Goal: Information Seeking & Learning: Find contact information

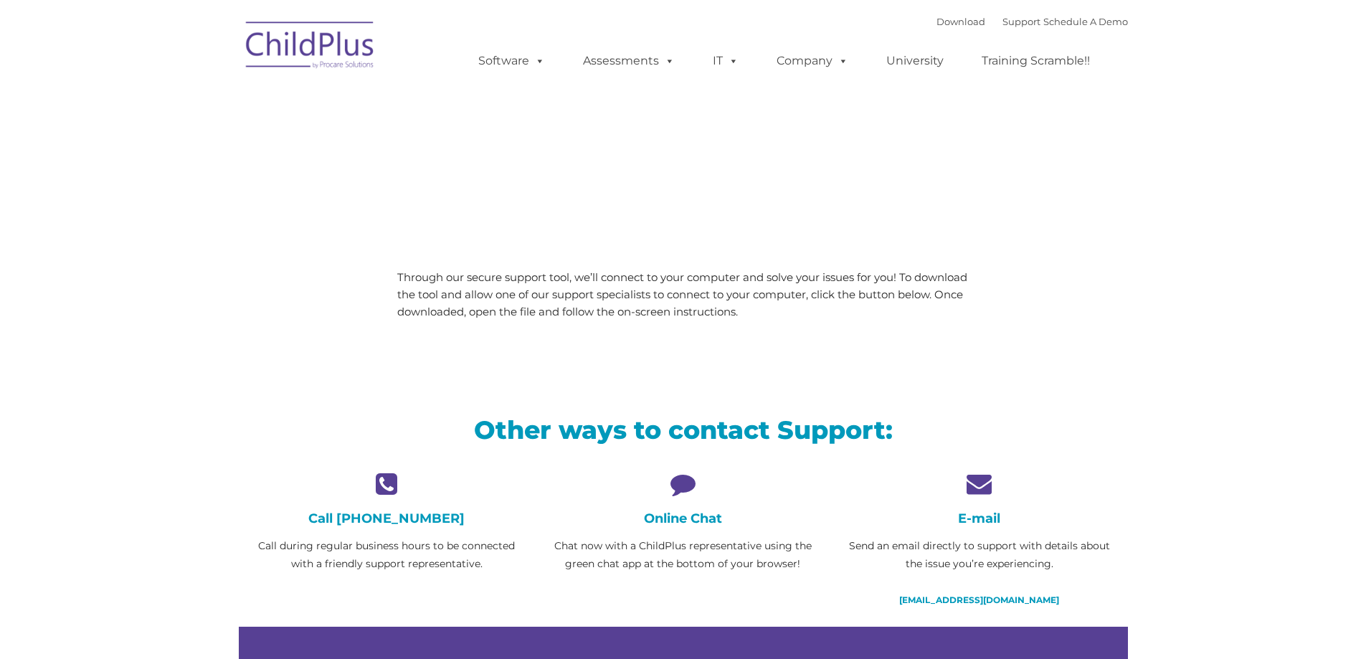
type input ""
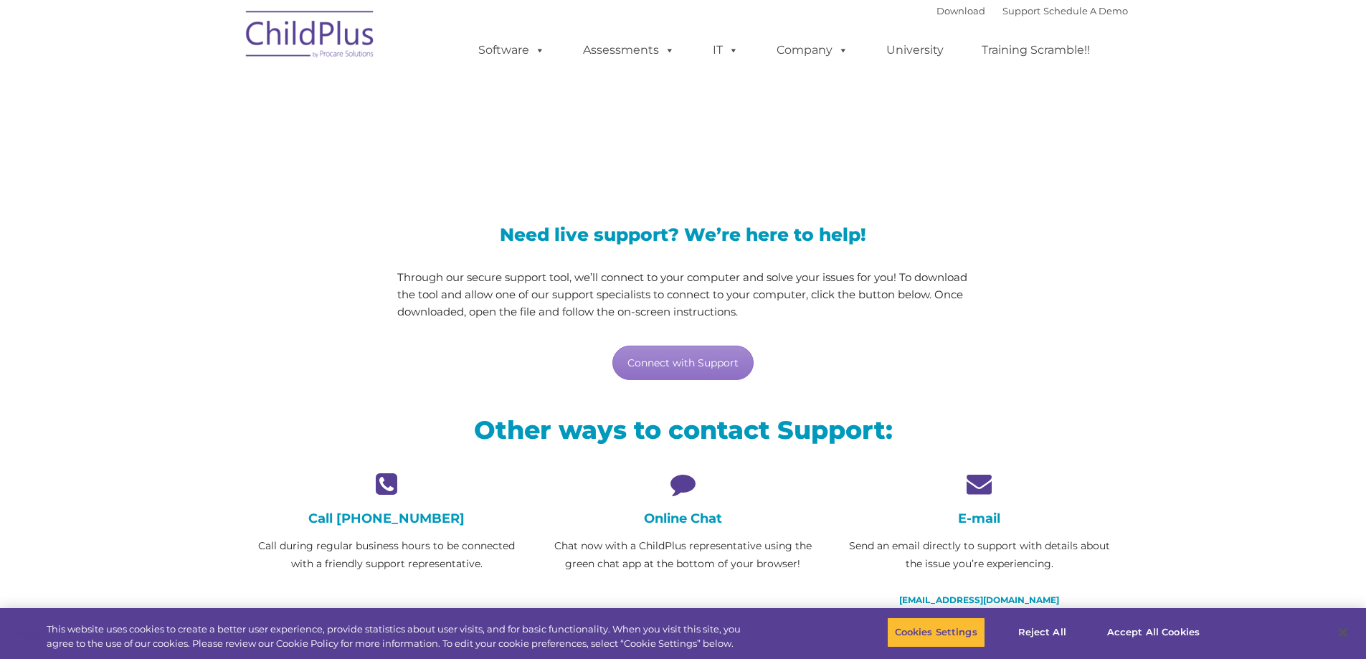
click at [690, 503] on div "Online Chat Chat now with a ChildPlus representative using the green chat app a…" at bounding box center [683, 522] width 275 height 102
click at [682, 515] on h4 "Online Chat" at bounding box center [683, 518] width 275 height 16
click at [675, 485] on icon at bounding box center [683, 483] width 275 height 25
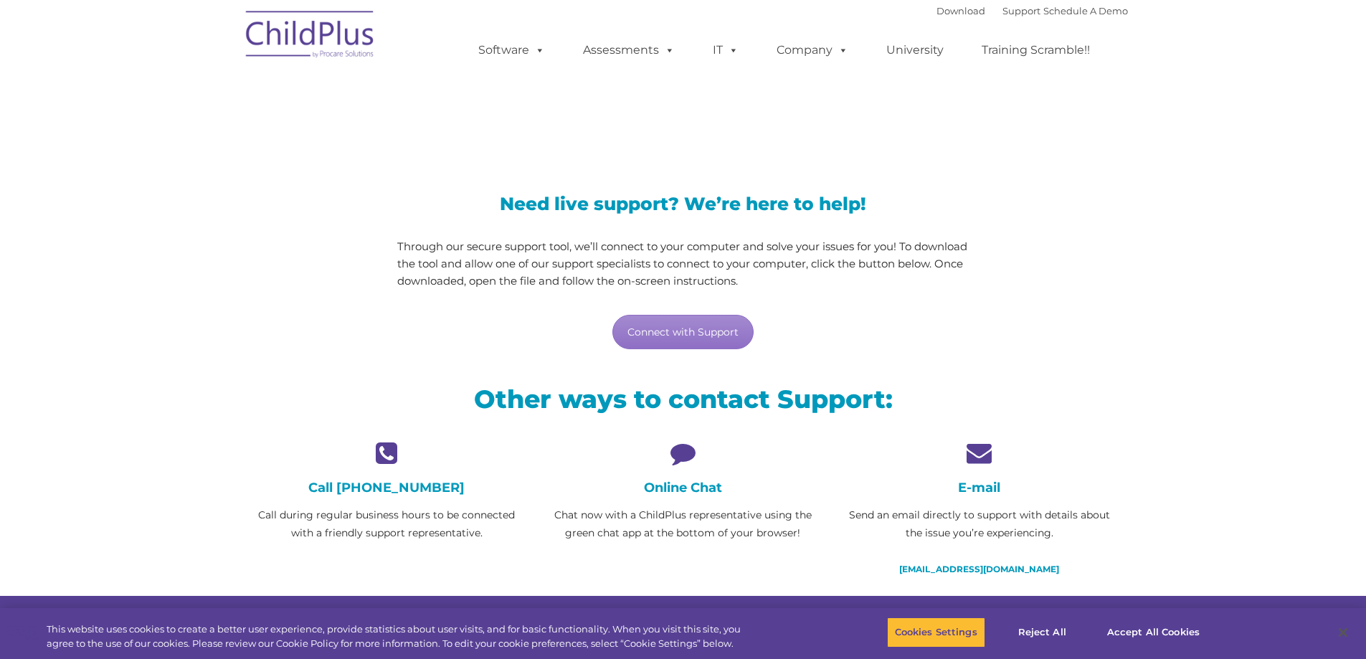
scroll to position [19, 0]
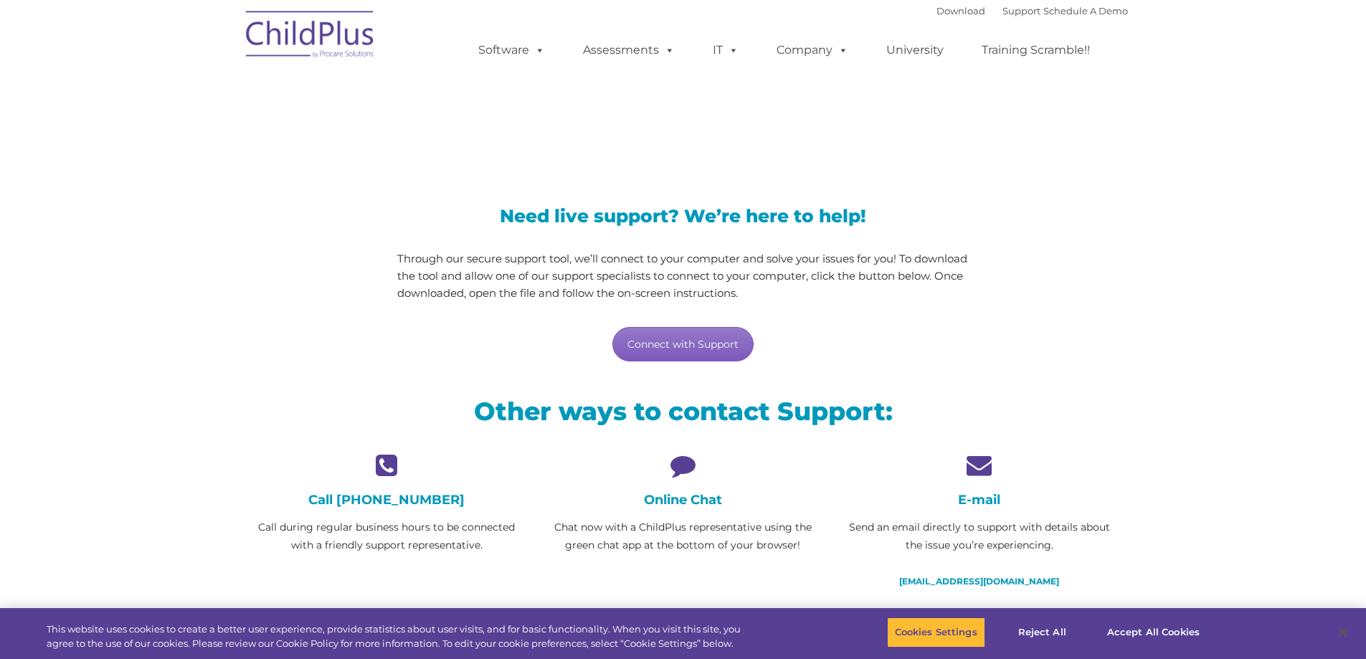
click at [657, 342] on link "Connect with Support" at bounding box center [682, 344] width 141 height 34
drag, startPoint x: 673, startPoint y: 503, endPoint x: 673, endPoint y: 528, distance: 25.8
click at [673, 511] on div "Online Chat Chat now with a ChildPlus representative using the green chat app a…" at bounding box center [683, 503] width 275 height 102
click at [690, 538] on p "Chat now with a ChildPlus representative using the green chat app at the bottom…" at bounding box center [683, 536] width 275 height 36
click at [422, 500] on h4 "Call [PHONE_NUMBER]" at bounding box center [387, 500] width 275 height 16
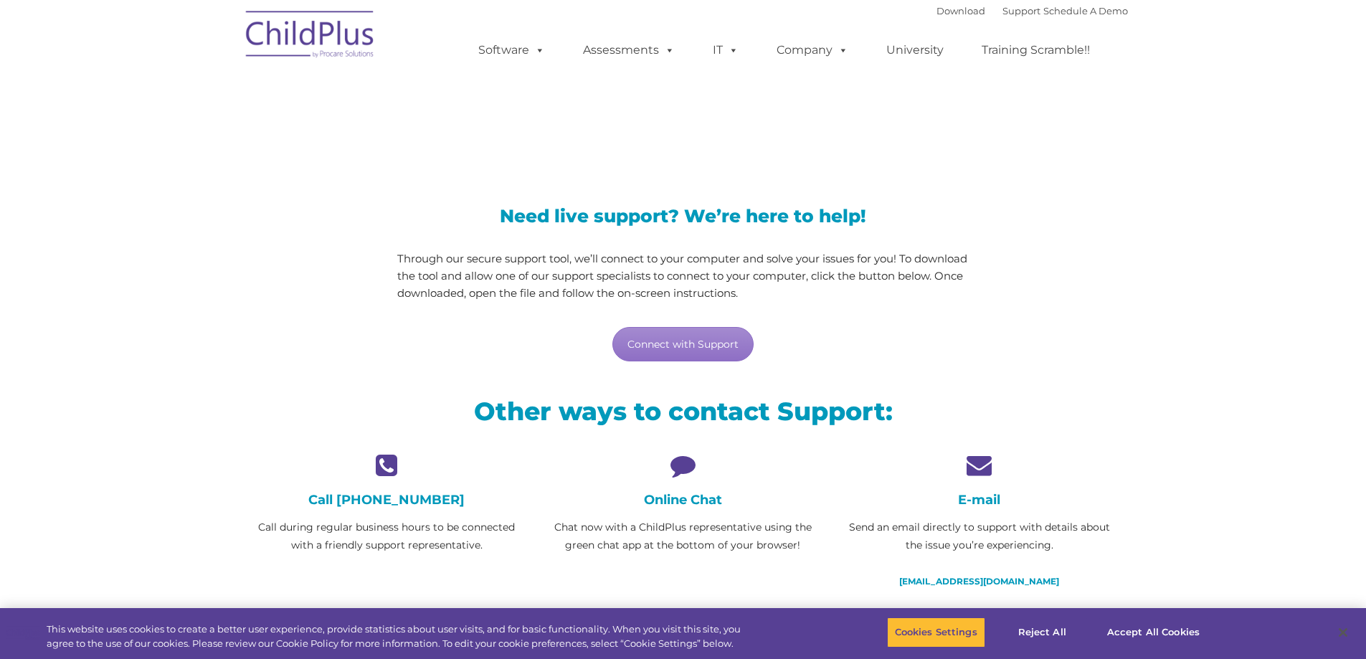
drag, startPoint x: 693, startPoint y: 512, endPoint x: 693, endPoint y: 503, distance: 8.6
click at [693, 510] on div "Online Chat Chat now with a ChildPlus representative using the green chat app a…" at bounding box center [683, 503] width 275 height 102
click at [695, 502] on h4 "Online Chat" at bounding box center [683, 500] width 275 height 16
drag, startPoint x: 776, startPoint y: 548, endPoint x: 781, endPoint y: 540, distance: 9.3
click at [774, 545] on p "Chat now with a ChildPlus representative using the green chat app at the bottom…" at bounding box center [683, 536] width 275 height 36
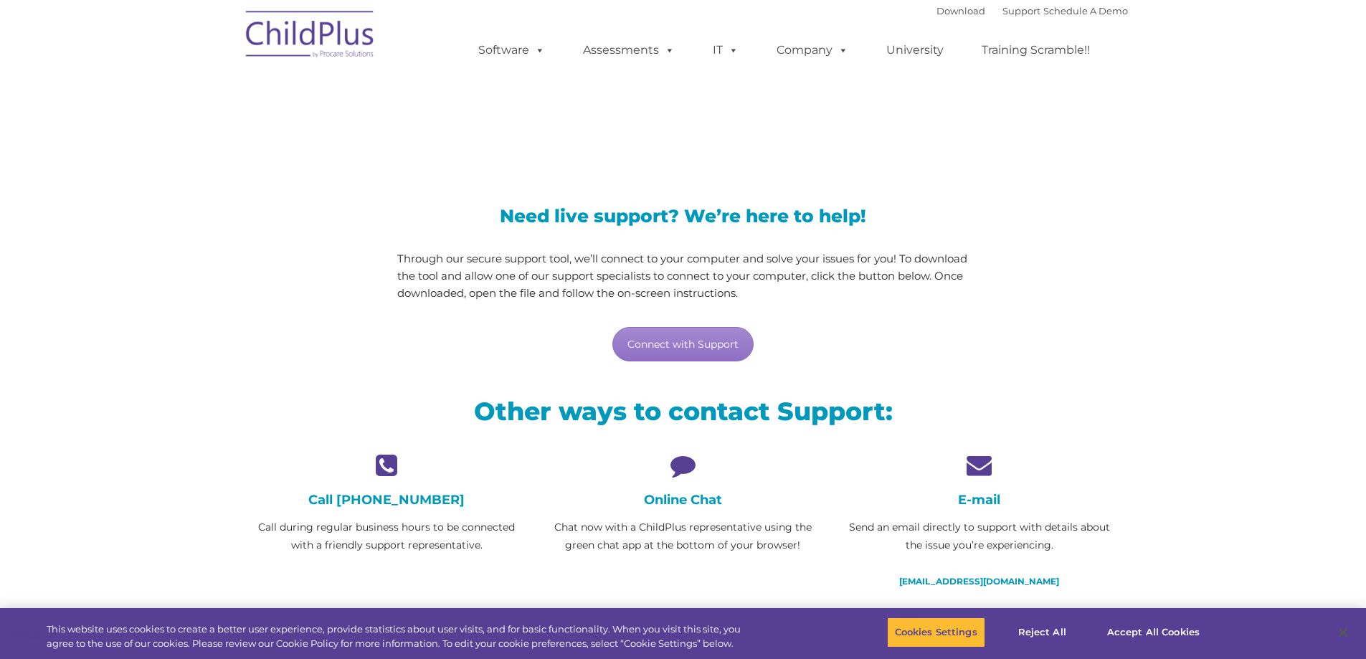
click at [679, 462] on icon at bounding box center [683, 464] width 275 height 25
